Goal: Entertainment & Leisure: Consume media (video, audio)

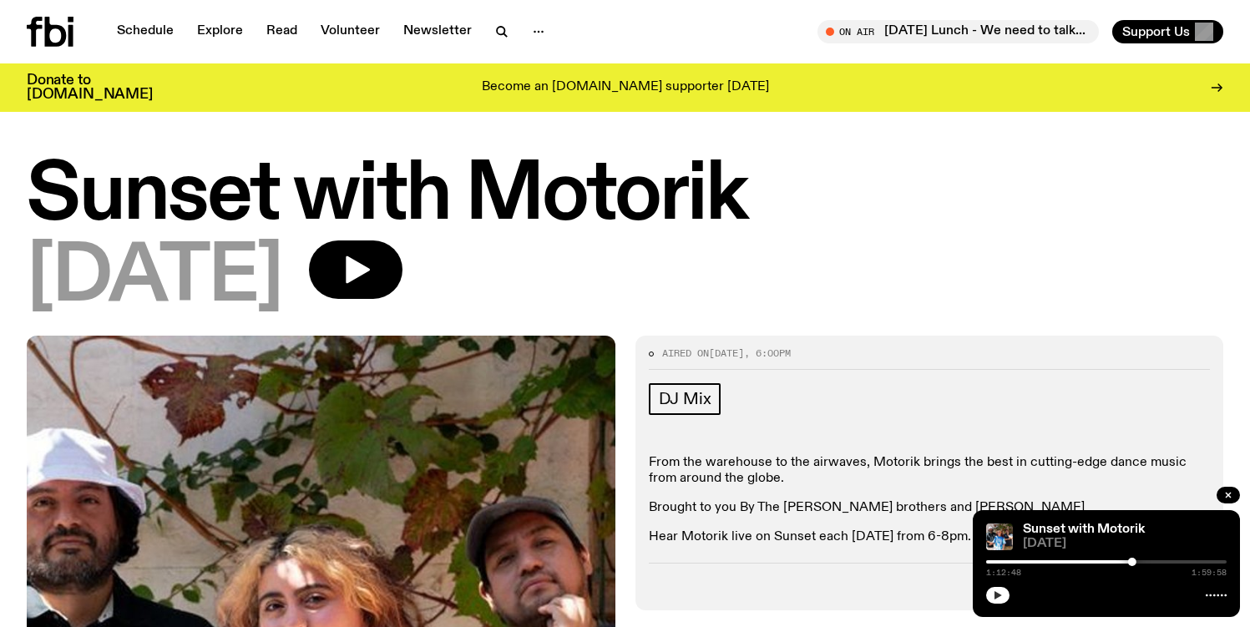
drag, startPoint x: 1003, startPoint y: 606, endPoint x: 1003, endPoint y: 597, distance: 9.2
click at [1003, 606] on div "Sunset with Motorik [DATE] 1:12:48 1:59:58" at bounding box center [1105, 563] width 267 height 107
click at [1003, 593] on button "button" at bounding box center [997, 595] width 23 height 17
click at [995, 594] on rect "button" at bounding box center [995, 595] width 3 height 8
click at [999, 599] on icon "button" at bounding box center [997, 595] width 10 height 10
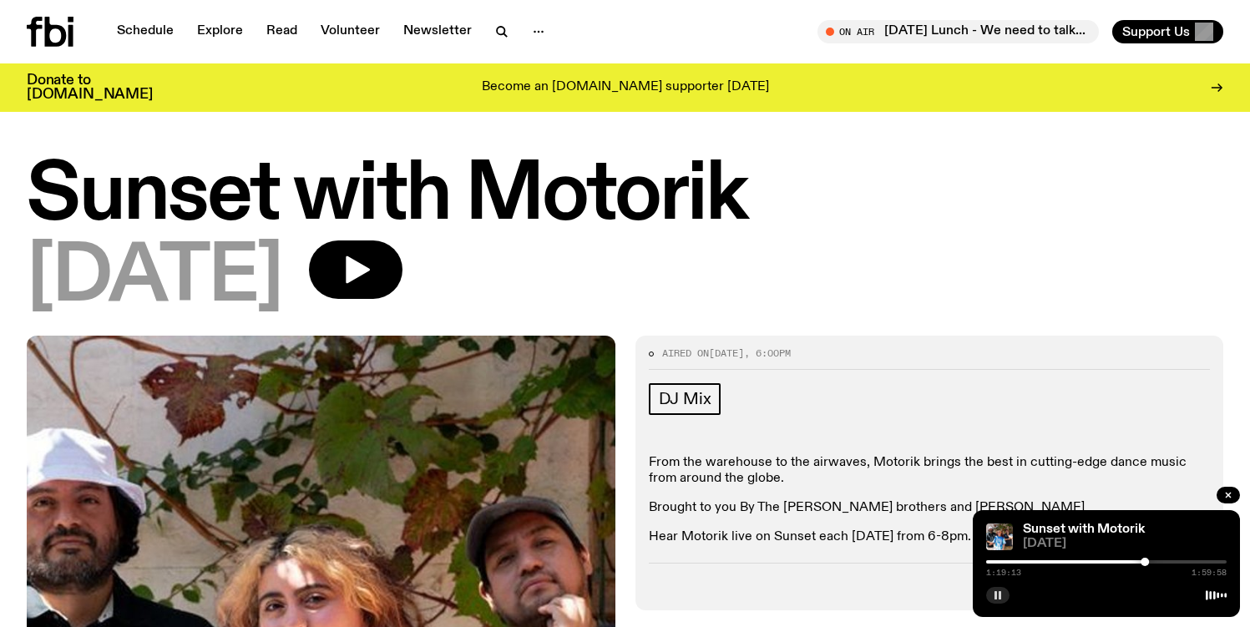
click at [1001, 597] on icon "button" at bounding box center [997, 595] width 10 height 10
click at [1147, 563] on div at bounding box center [1145, 562] width 8 height 8
click at [1150, 563] on div at bounding box center [1149, 562] width 8 height 8
click at [876, 164] on h1 "Sunset with Motorik" at bounding box center [625, 196] width 1196 height 75
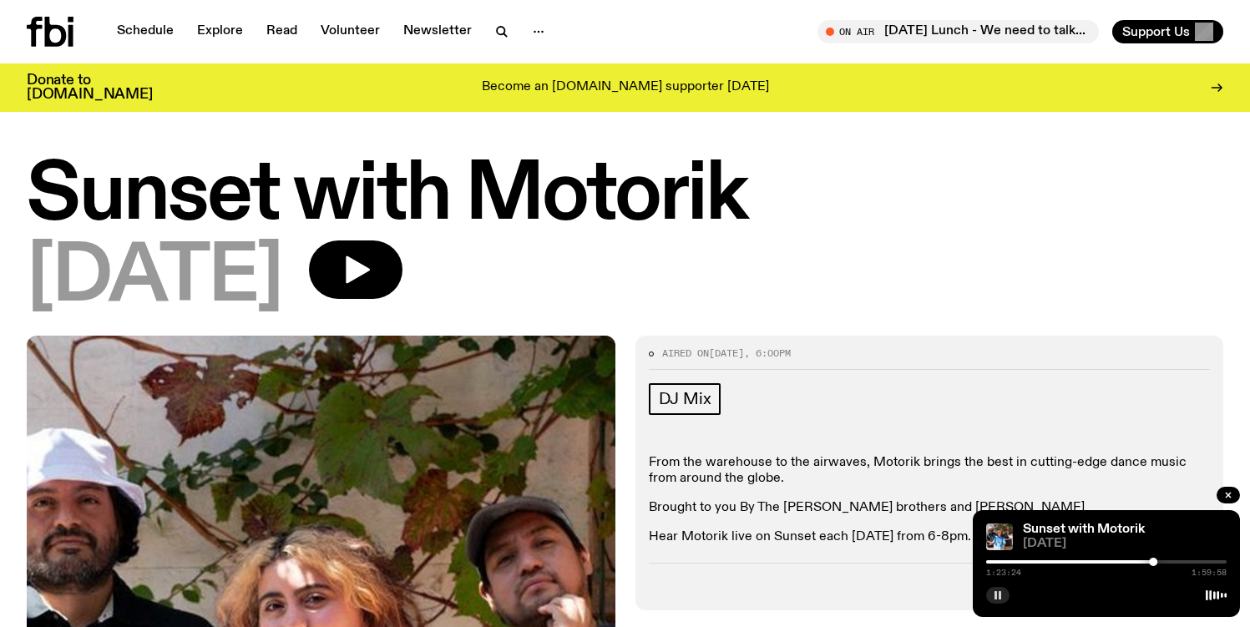
click at [1008, 593] on button "button" at bounding box center [997, 595] width 23 height 17
click at [994, 584] on div at bounding box center [1106, 593] width 240 height 20
